Goal: Find specific page/section: Find specific page/section

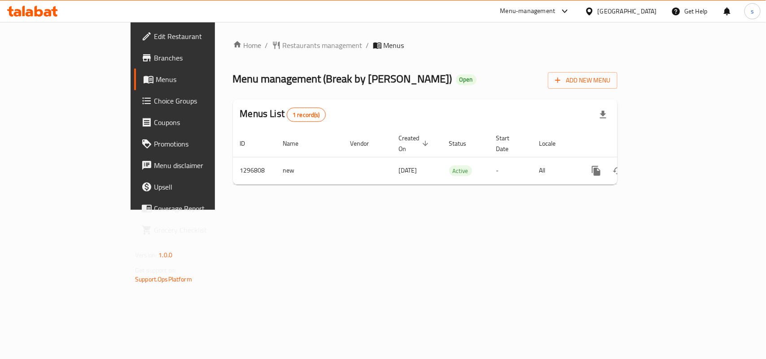
click at [637, 11] on div "[GEOGRAPHIC_DATA]" at bounding box center [627, 11] width 59 height 10
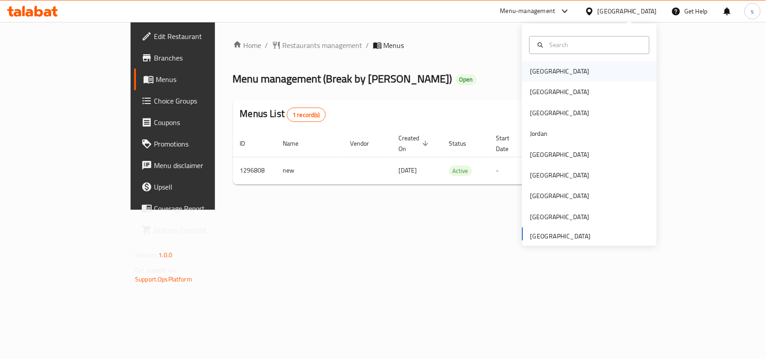
click at [529, 78] on div "[GEOGRAPHIC_DATA]" at bounding box center [560, 71] width 74 height 21
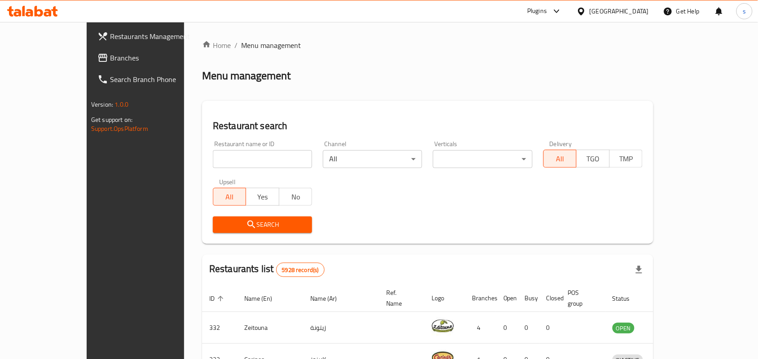
click at [638, 10] on div "[GEOGRAPHIC_DATA]" at bounding box center [618, 11] width 59 height 10
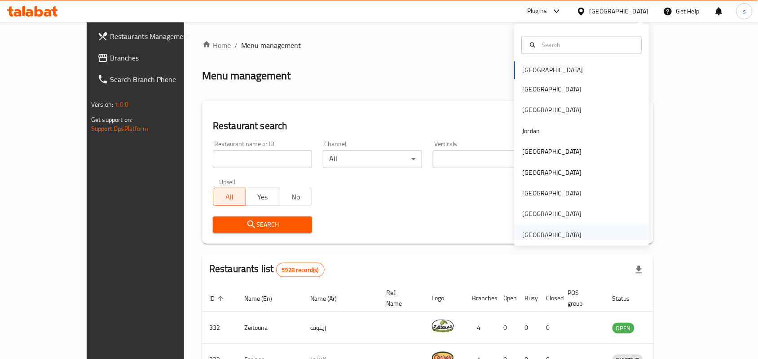
click at [548, 233] on div "[GEOGRAPHIC_DATA]" at bounding box center [551, 235] width 59 height 10
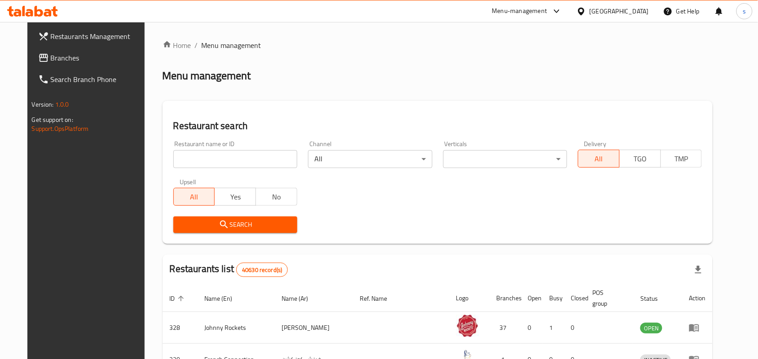
click at [51, 54] on span "Branches" at bounding box center [99, 58] width 96 height 11
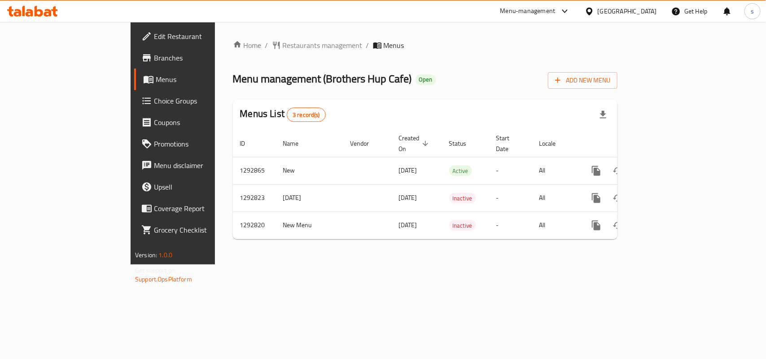
click at [598, 14] on div at bounding box center [591, 11] width 13 height 10
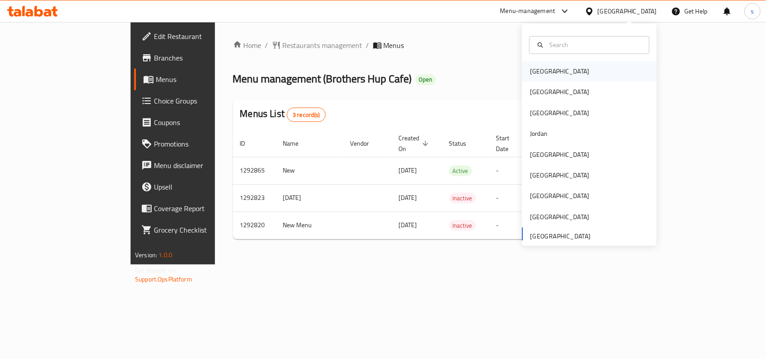
click at [543, 73] on div "[GEOGRAPHIC_DATA]" at bounding box center [560, 71] width 74 height 21
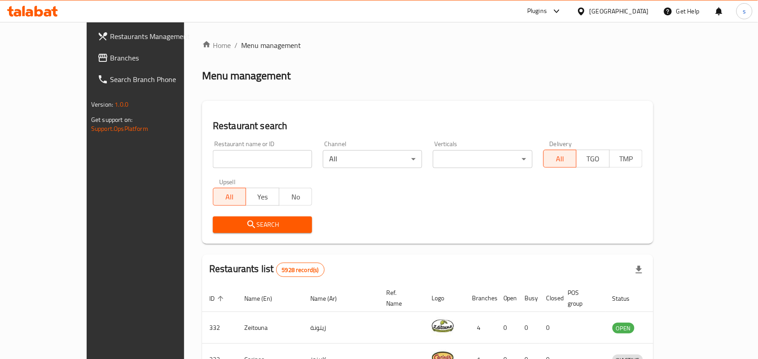
click at [633, 10] on div "[GEOGRAPHIC_DATA]" at bounding box center [618, 11] width 59 height 10
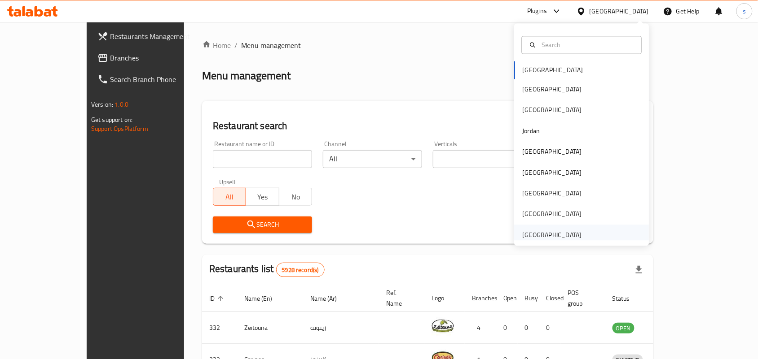
click at [560, 237] on div "[GEOGRAPHIC_DATA]" at bounding box center [551, 235] width 59 height 10
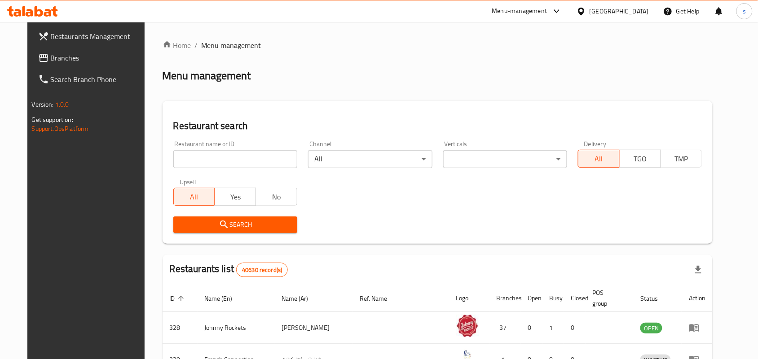
click at [60, 61] on span "Branches" at bounding box center [99, 58] width 96 height 11
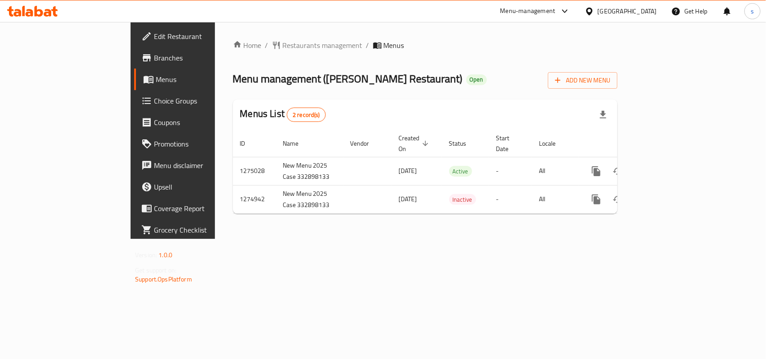
click at [613, 9] on div "[GEOGRAPHIC_DATA]" at bounding box center [627, 11] width 59 height 10
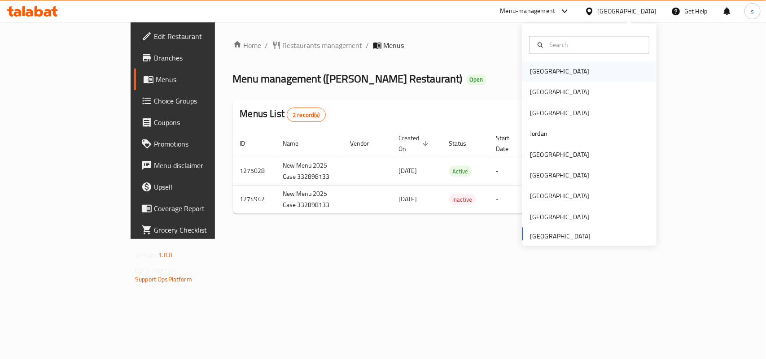
click at [539, 68] on div "[GEOGRAPHIC_DATA]" at bounding box center [559, 72] width 59 height 10
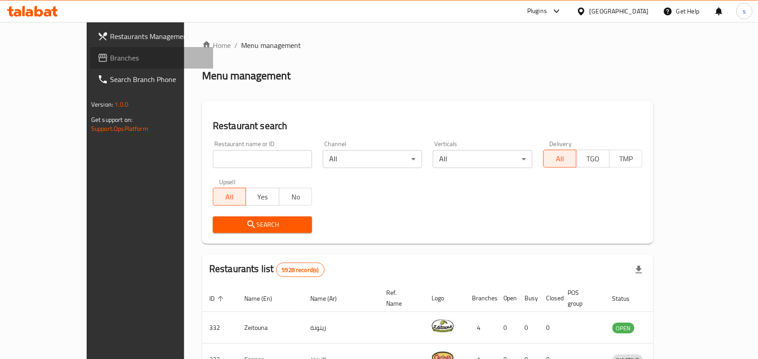
click at [110, 55] on span "Branches" at bounding box center [158, 58] width 96 height 11
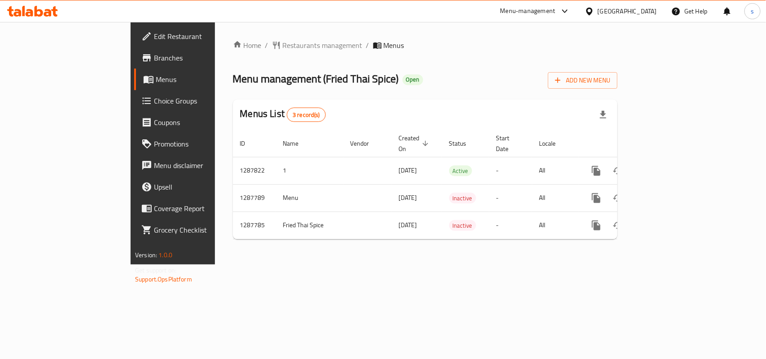
click at [646, 9] on div "[GEOGRAPHIC_DATA]" at bounding box center [627, 11] width 59 height 10
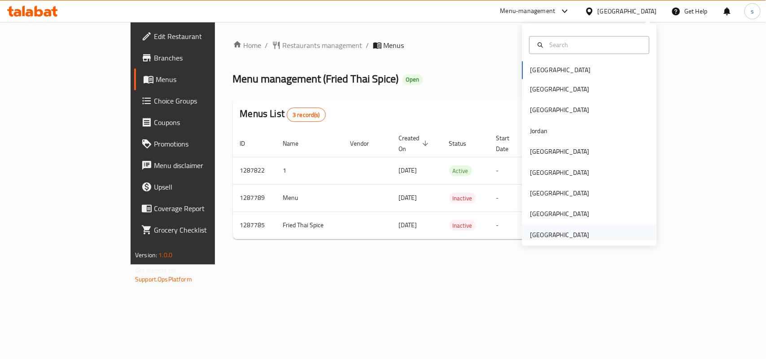
click at [559, 236] on div "[GEOGRAPHIC_DATA]" at bounding box center [559, 235] width 59 height 10
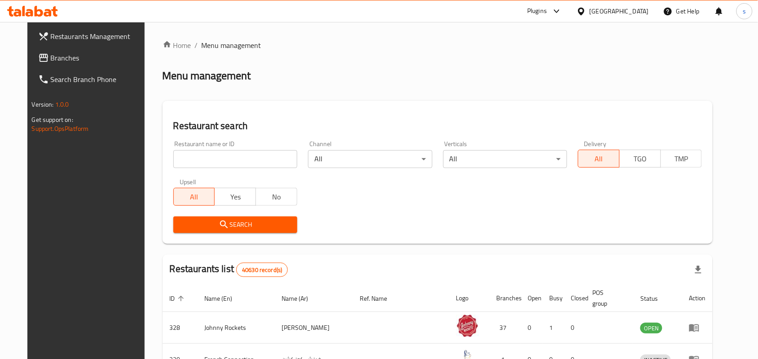
click at [51, 57] on span "Branches" at bounding box center [99, 58] width 96 height 11
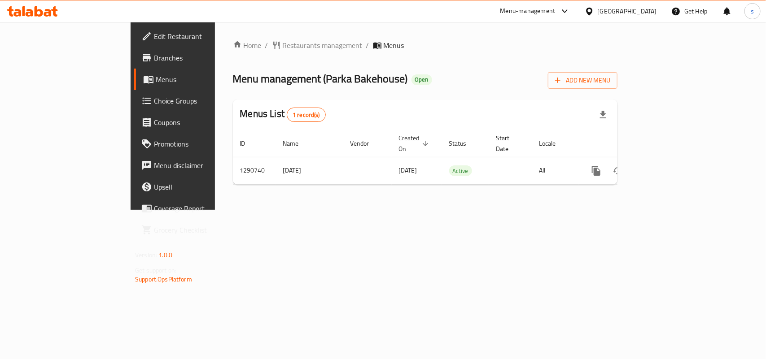
click at [626, 8] on div "[GEOGRAPHIC_DATA]" at bounding box center [627, 11] width 59 height 10
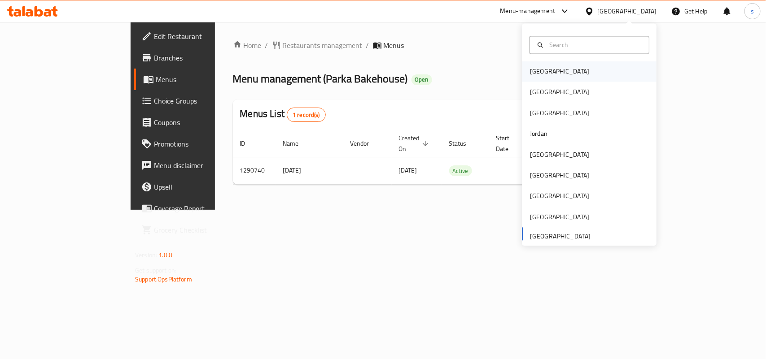
click at [530, 73] on div "[GEOGRAPHIC_DATA]" at bounding box center [559, 72] width 59 height 10
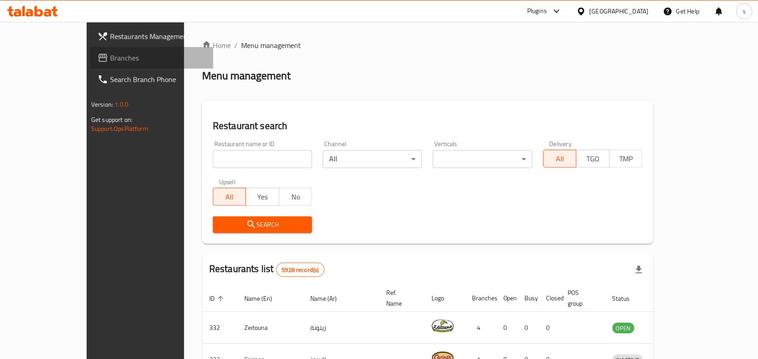
click at [110, 61] on span "Branches" at bounding box center [158, 58] width 96 height 11
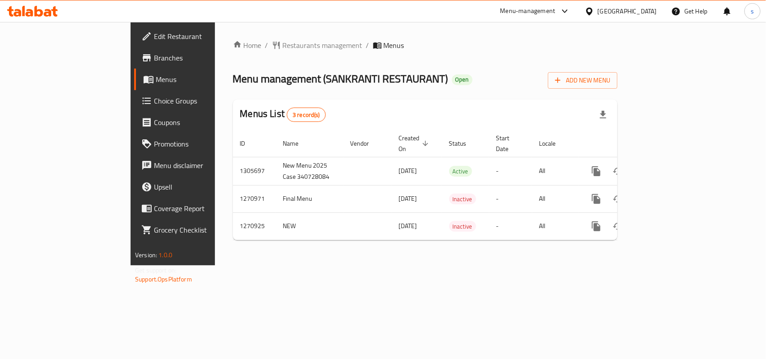
click at [622, 9] on div "[GEOGRAPHIC_DATA]" at bounding box center [627, 11] width 59 height 10
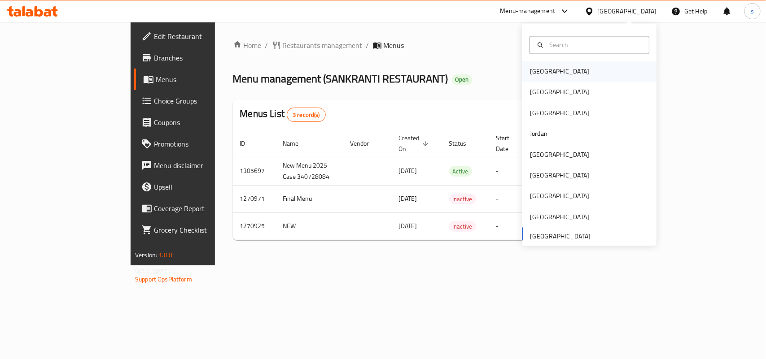
click at [533, 70] on div "[GEOGRAPHIC_DATA]" at bounding box center [559, 72] width 59 height 10
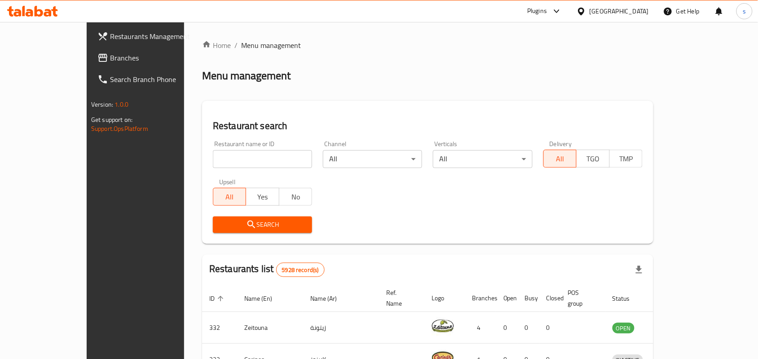
click at [637, 8] on div "[GEOGRAPHIC_DATA]" at bounding box center [618, 11] width 59 height 10
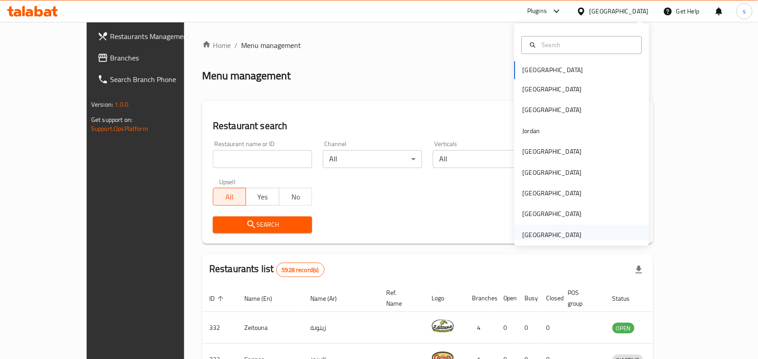
click at [535, 232] on div "[GEOGRAPHIC_DATA]" at bounding box center [551, 235] width 59 height 10
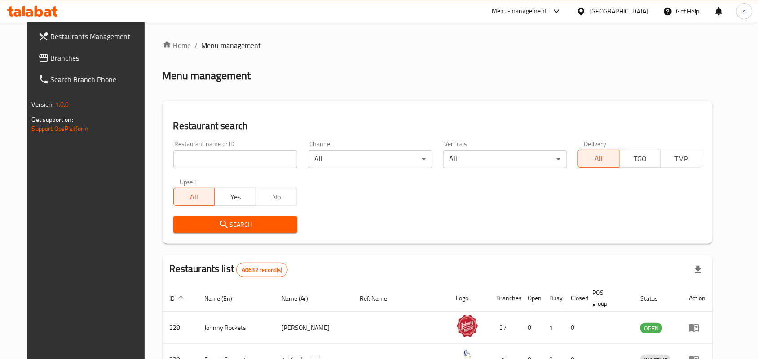
click at [51, 59] on span "Branches" at bounding box center [99, 58] width 96 height 11
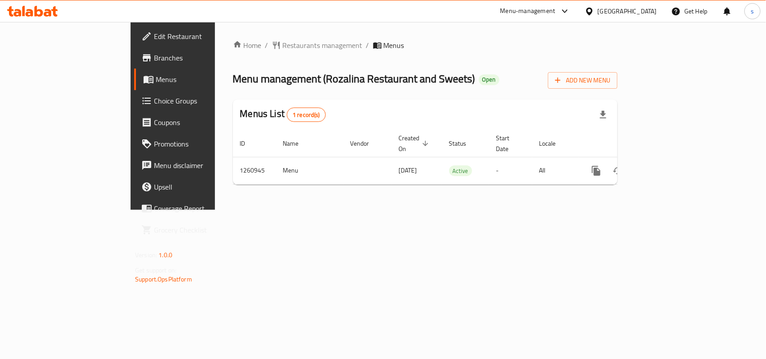
click at [648, 7] on div "[GEOGRAPHIC_DATA]" at bounding box center [627, 11] width 59 height 10
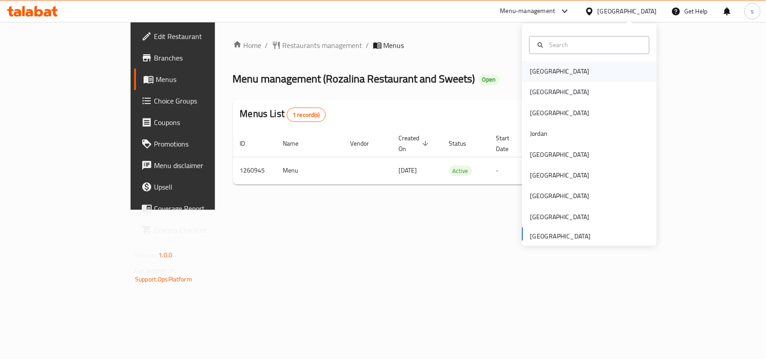
click at [533, 70] on div "[GEOGRAPHIC_DATA]" at bounding box center [559, 72] width 59 height 10
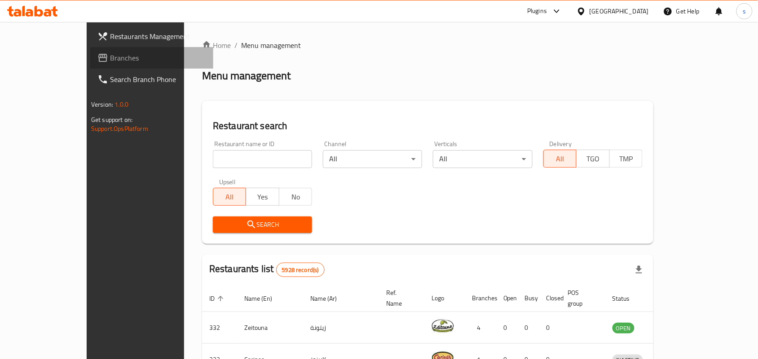
click at [110, 59] on span "Branches" at bounding box center [158, 58] width 96 height 11
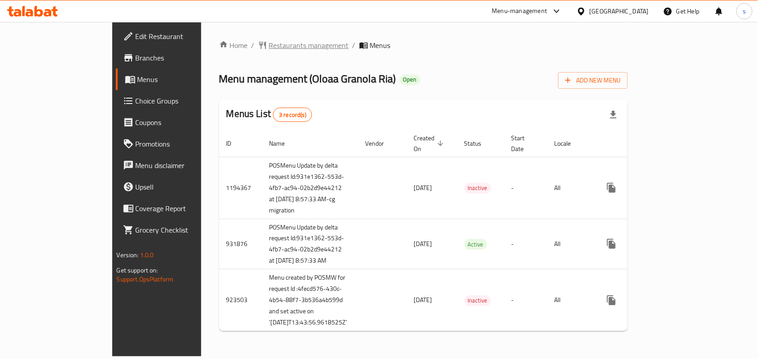
click at [269, 45] on span "Restaurants management" at bounding box center [309, 45] width 80 height 11
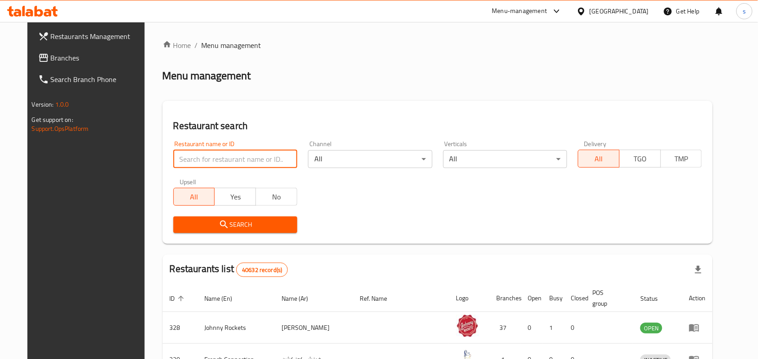
click at [205, 155] on input "search" at bounding box center [235, 159] width 124 height 18
paste input "633307"
type input "633307"
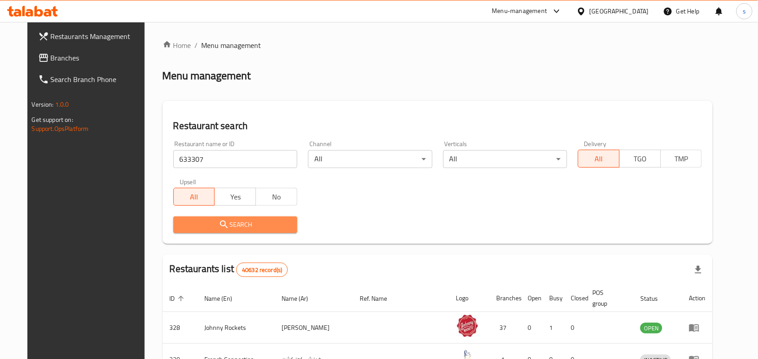
click at [219, 221] on icon "submit" at bounding box center [224, 224] width 11 height 11
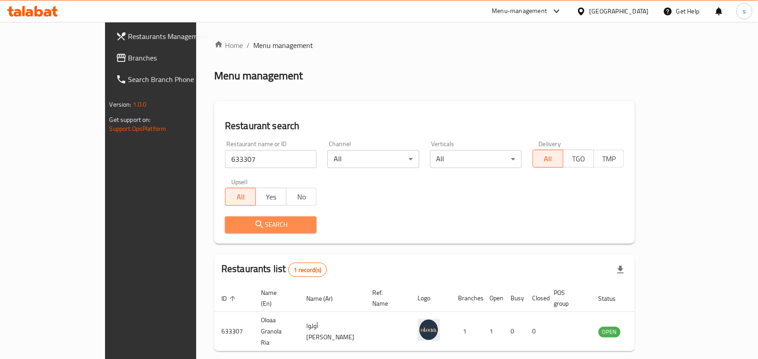
click at [232, 224] on span "Search" at bounding box center [270, 224] width 77 height 11
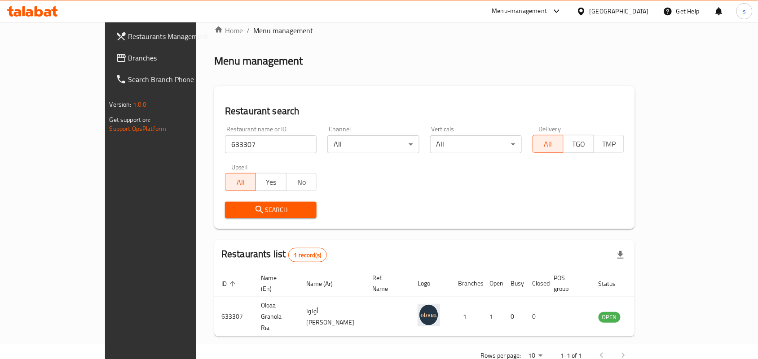
scroll to position [23, 0]
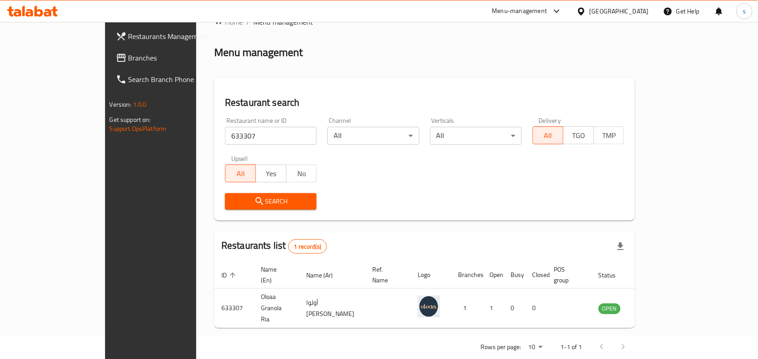
click at [617, 12] on div "[GEOGRAPHIC_DATA]" at bounding box center [618, 11] width 59 height 10
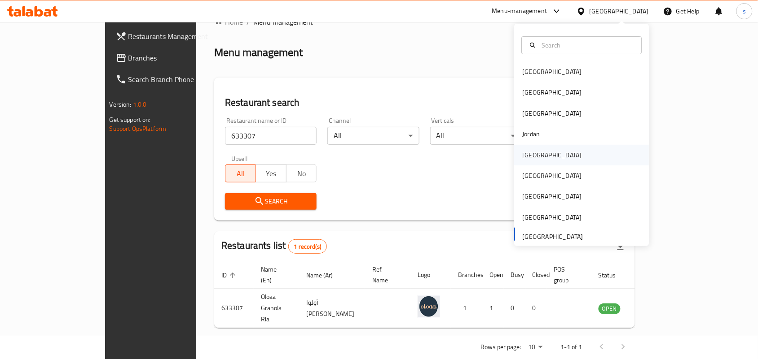
click at [522, 158] on div "[GEOGRAPHIC_DATA]" at bounding box center [551, 155] width 59 height 10
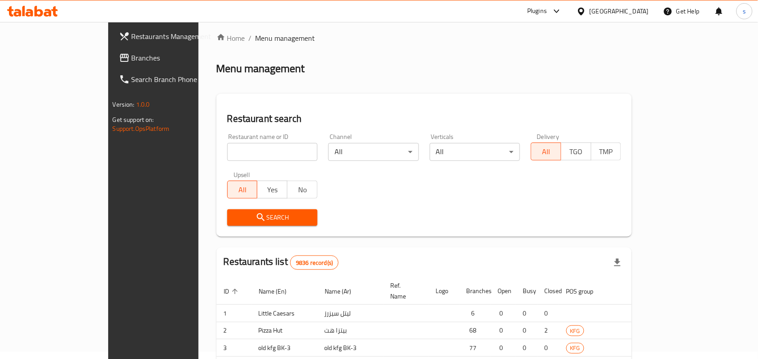
scroll to position [23, 0]
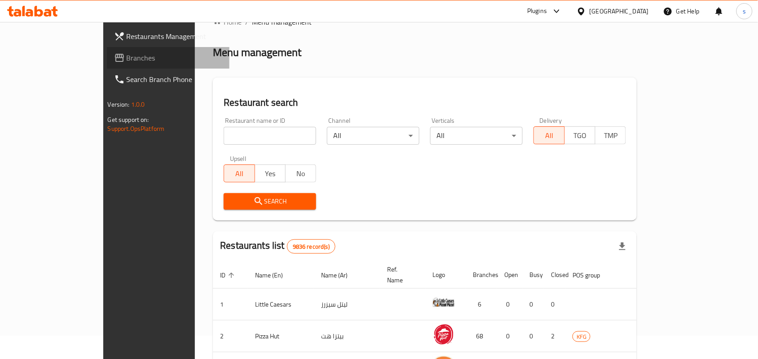
click at [127, 54] on span "Branches" at bounding box center [175, 58] width 96 height 11
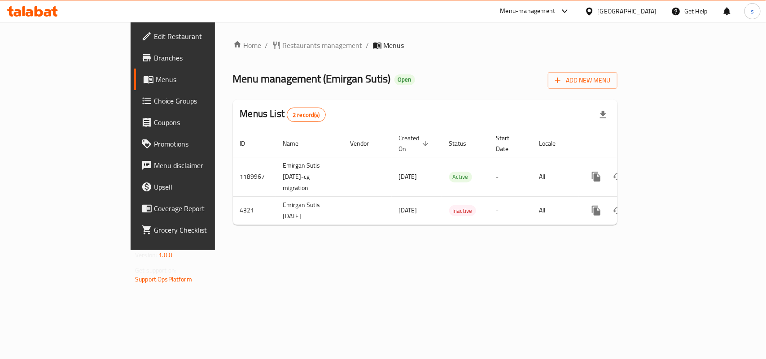
click at [648, 12] on div "[GEOGRAPHIC_DATA]" at bounding box center [627, 11] width 59 height 10
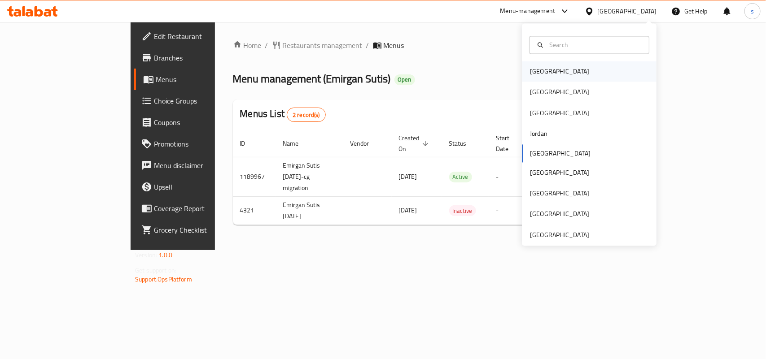
click at [539, 75] on div "[GEOGRAPHIC_DATA]" at bounding box center [559, 72] width 59 height 10
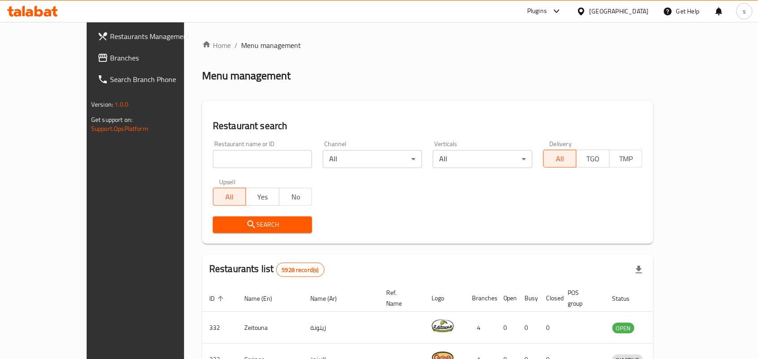
click at [637, 10] on div "Bahrain" at bounding box center [618, 11] width 59 height 10
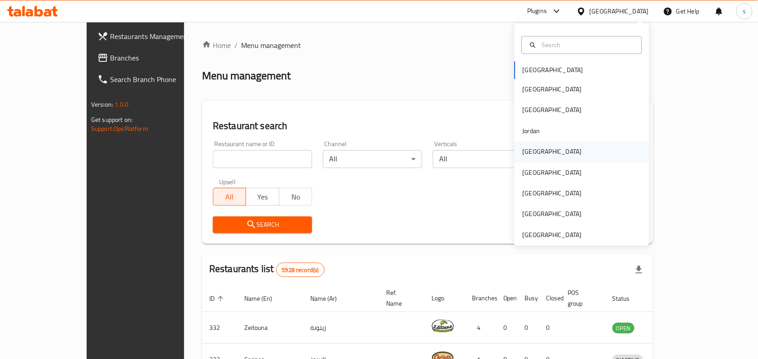
click at [522, 156] on div "Kuwait" at bounding box center [551, 152] width 59 height 10
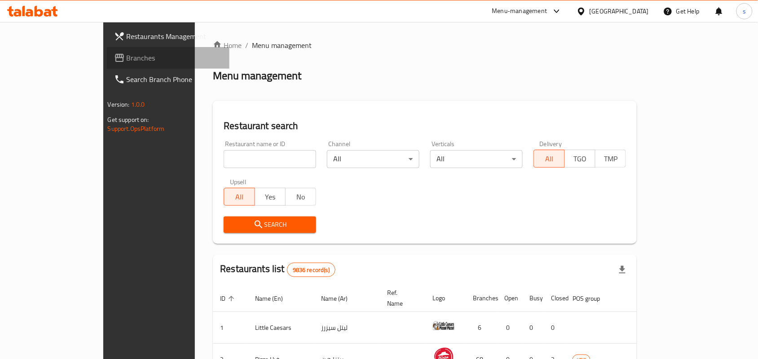
click at [127, 57] on span "Branches" at bounding box center [175, 58] width 96 height 11
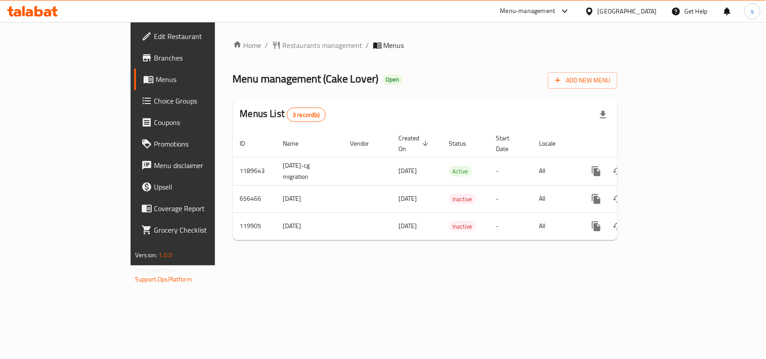
click at [640, 12] on div "[GEOGRAPHIC_DATA]" at bounding box center [627, 11] width 59 height 10
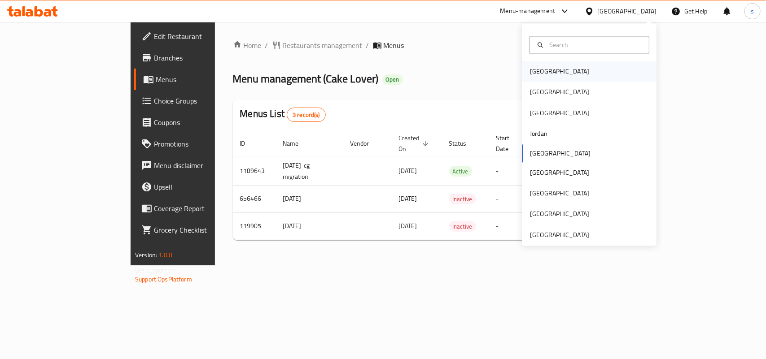
click at [533, 74] on div "[GEOGRAPHIC_DATA]" at bounding box center [559, 72] width 59 height 10
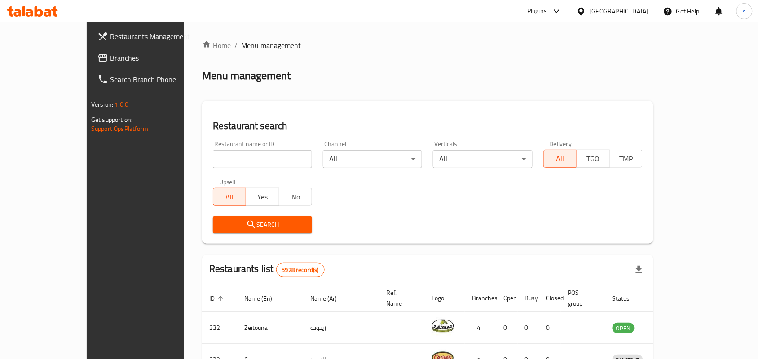
click at [633, 11] on div "[GEOGRAPHIC_DATA]" at bounding box center [618, 11] width 59 height 10
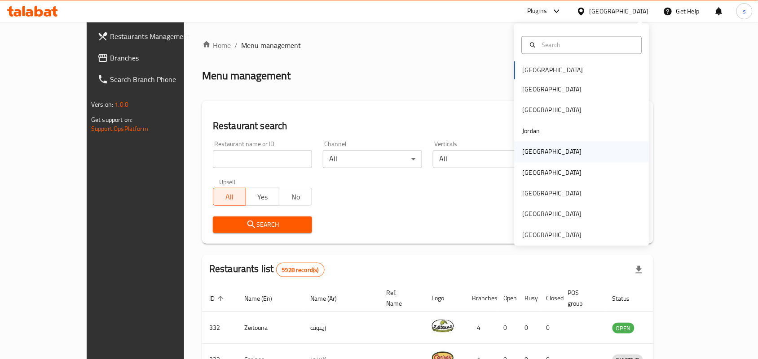
click at [527, 152] on div "[GEOGRAPHIC_DATA]" at bounding box center [551, 152] width 59 height 10
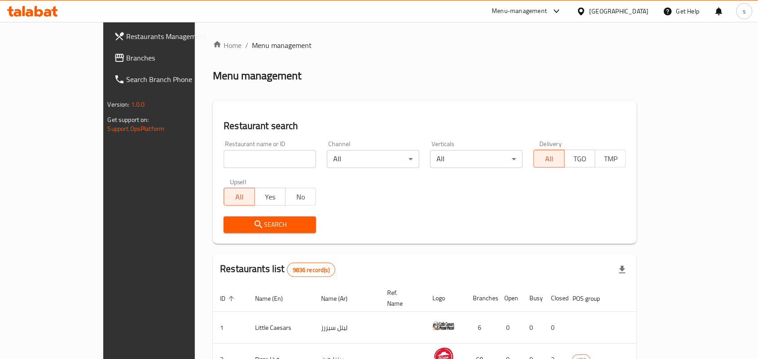
click at [127, 57] on span "Branches" at bounding box center [175, 58] width 96 height 11
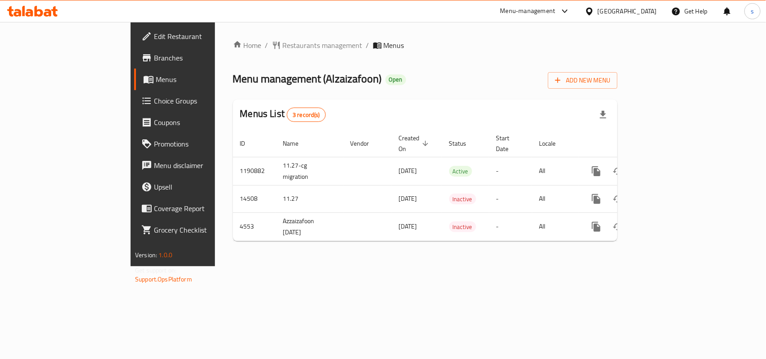
click at [657, 5] on div "Kuwait" at bounding box center [621, 11] width 87 height 22
click at [653, 7] on div "Kuwait" at bounding box center [627, 11] width 59 height 10
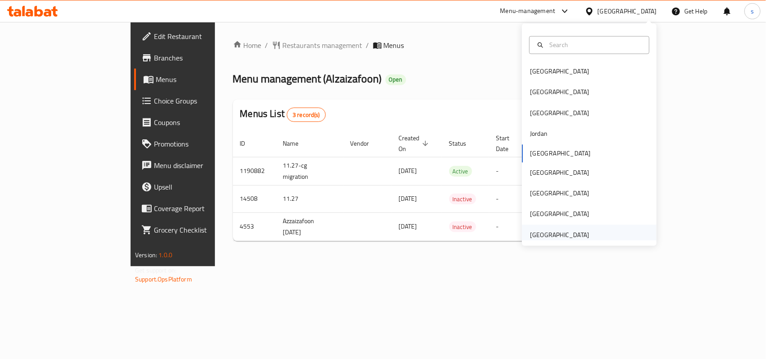
click at [559, 238] on div "[GEOGRAPHIC_DATA]" at bounding box center [559, 235] width 59 height 10
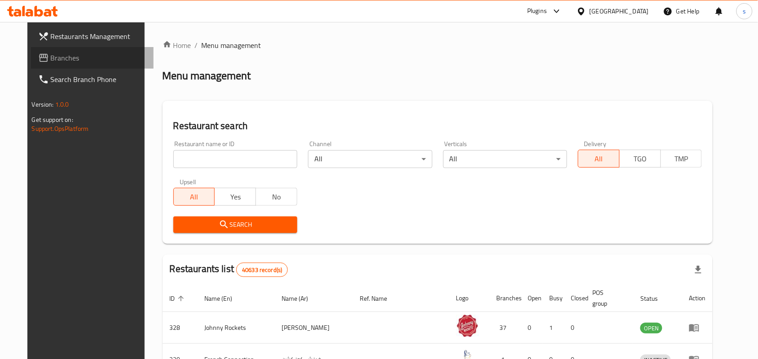
click at [51, 59] on span "Branches" at bounding box center [99, 58] width 96 height 11
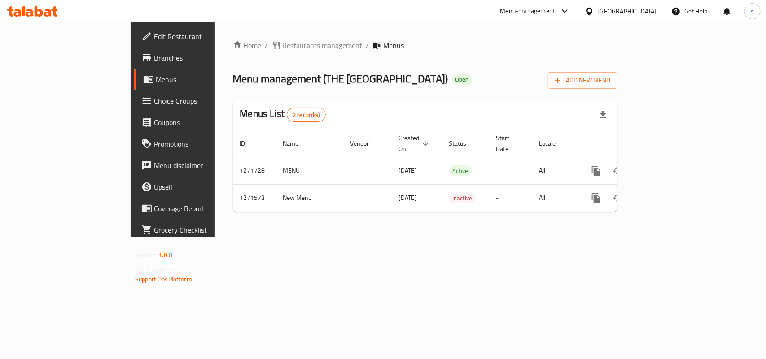
click at [616, 12] on div "[GEOGRAPHIC_DATA]" at bounding box center [627, 11] width 59 height 10
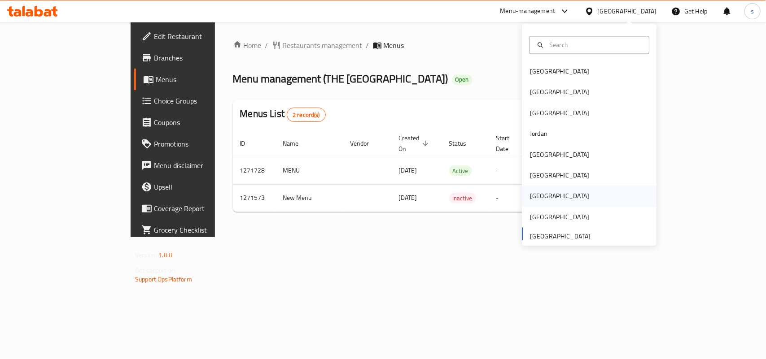
click at [530, 197] on div "[GEOGRAPHIC_DATA]" at bounding box center [559, 197] width 59 height 10
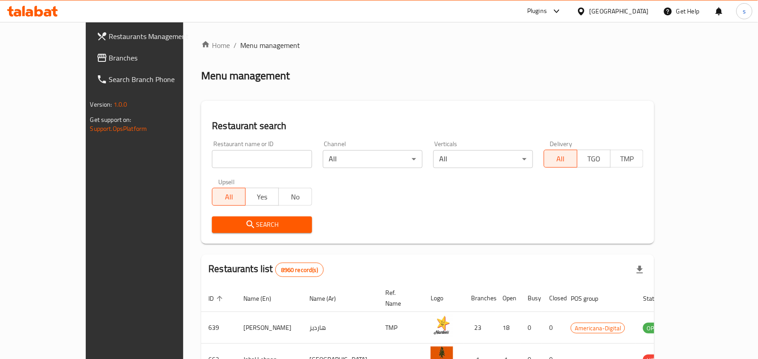
click at [109, 57] on span "Branches" at bounding box center [157, 58] width 96 height 11
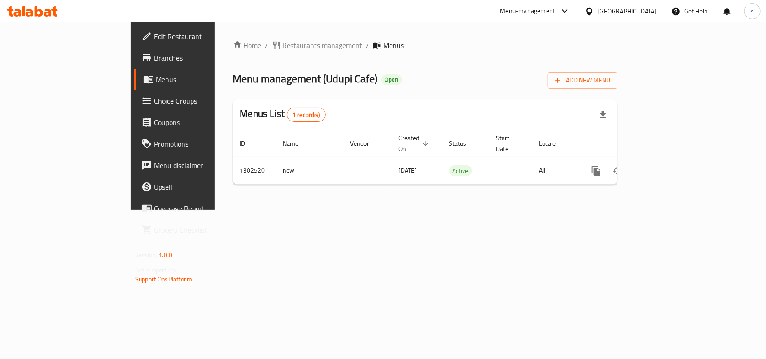
click at [644, 15] on div "[GEOGRAPHIC_DATA]" at bounding box center [627, 11] width 59 height 10
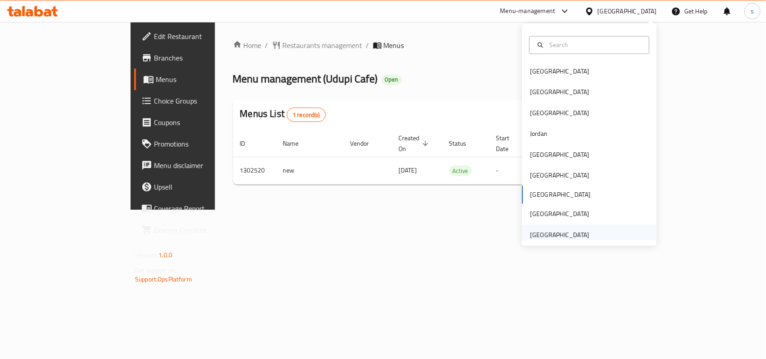
click at [534, 232] on div "[GEOGRAPHIC_DATA]" at bounding box center [559, 235] width 59 height 10
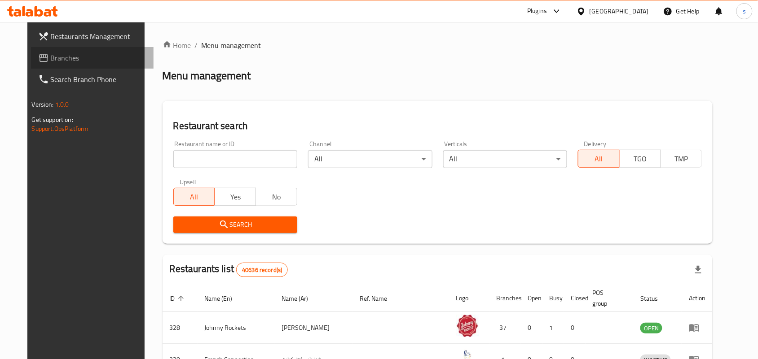
click at [51, 55] on span "Branches" at bounding box center [99, 58] width 96 height 11
